Goal: Task Accomplishment & Management: Use online tool/utility

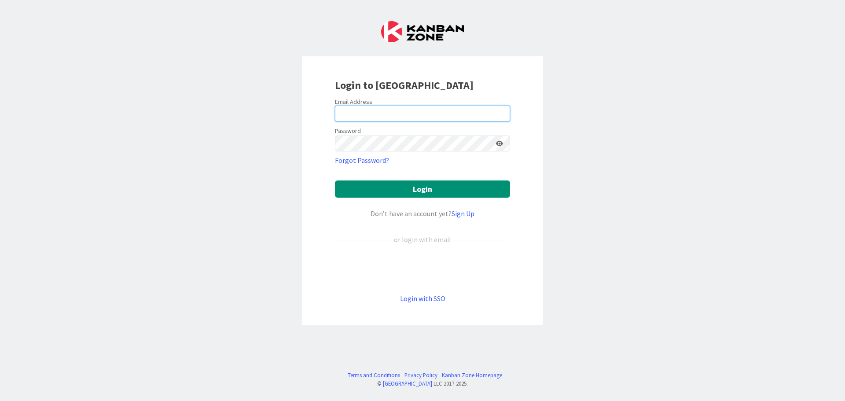
click at [395, 115] on input "email" at bounding box center [422, 114] width 175 height 16
type input "[PERSON_NAME][EMAIL_ADDRESS][PERSON_NAME][DOMAIN_NAME]"
click at [335, 180] on button "Login" at bounding box center [422, 188] width 175 height 17
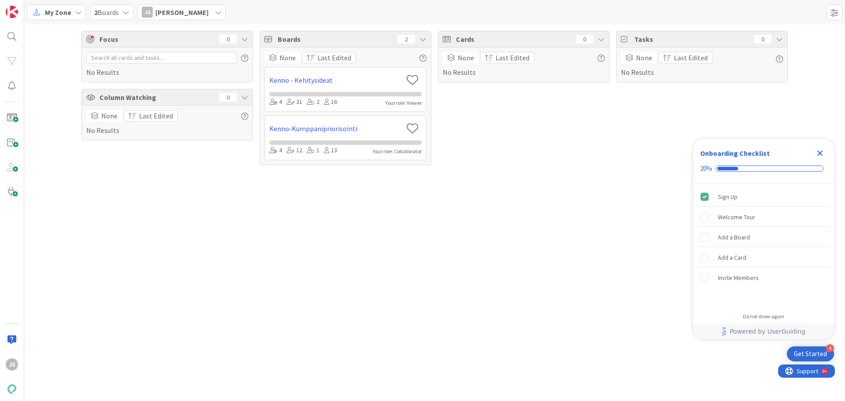
click at [61, 13] on span "My Zone" at bounding box center [58, 12] width 26 height 11
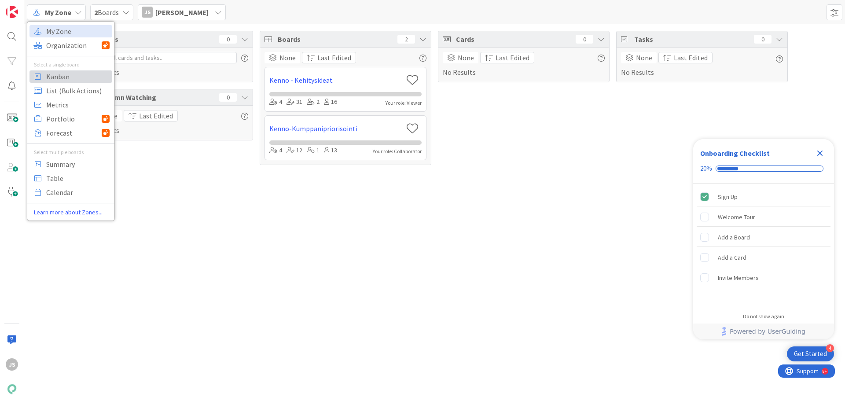
click at [58, 80] on span "Kanban" at bounding box center [77, 76] width 63 height 13
